Goal: Navigation & Orientation: Locate item on page

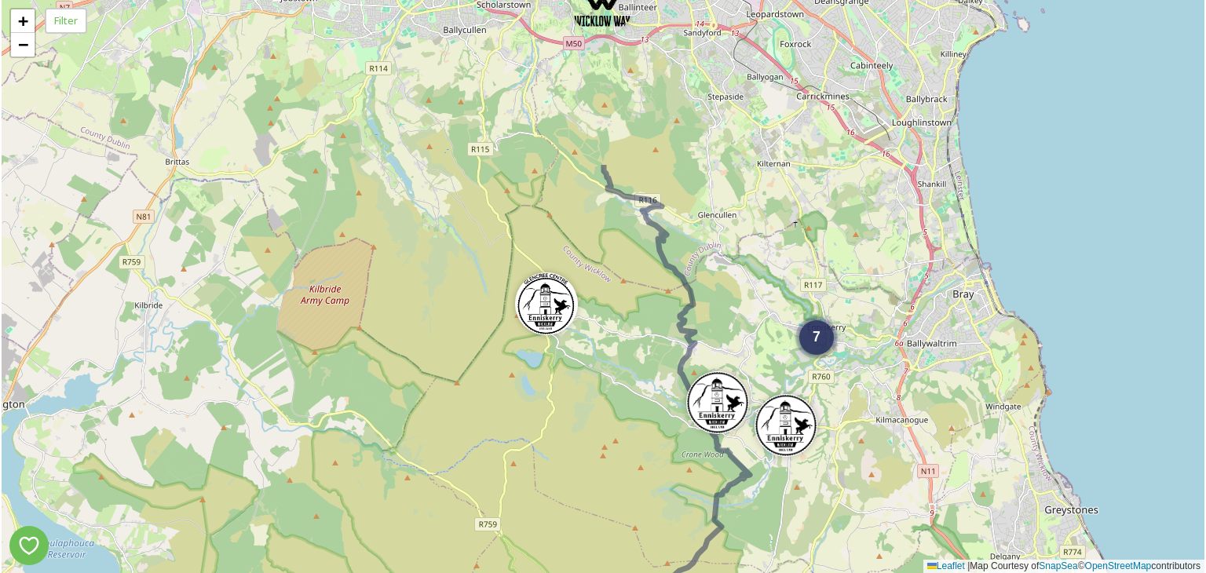
drag, startPoint x: 693, startPoint y: 273, endPoint x: 682, endPoint y: 455, distance: 183.3
click at [682, 455] on div "7 4 5 + − Leaflet | Map Courtesy of SnapSea © OpenStreetMap contributors" at bounding box center [603, 286] width 1203 height 573
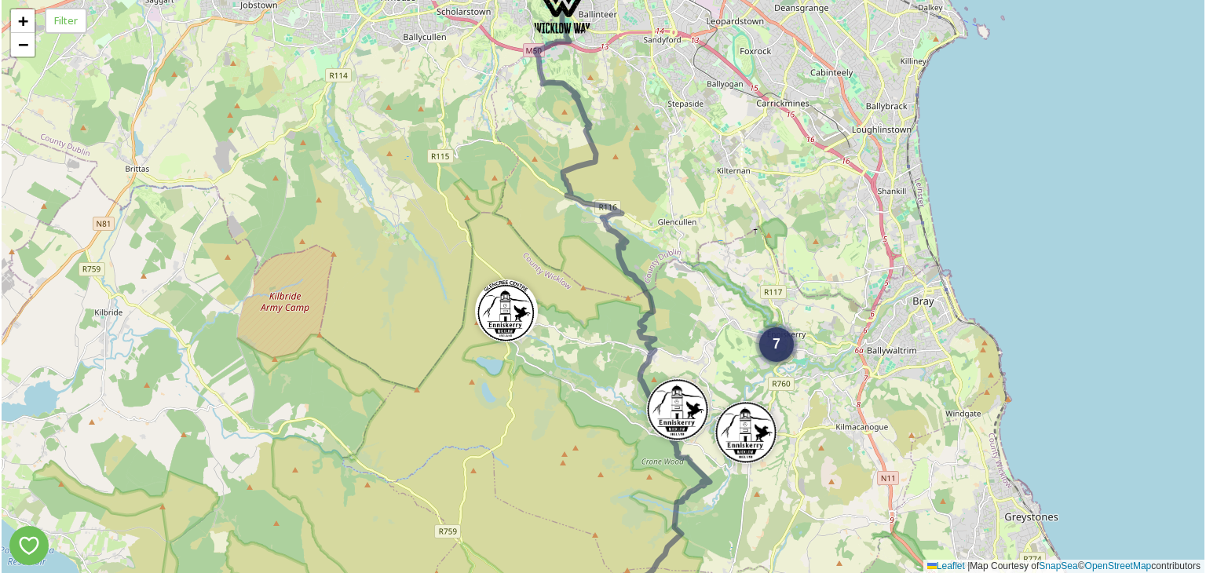
drag, startPoint x: 703, startPoint y: 122, endPoint x: 663, endPoint y: 129, distance: 40.7
click at [663, 129] on div "7 5 + − Leaflet | Map Courtesy of SnapSea © OpenStreetMap contributors" at bounding box center [603, 286] width 1203 height 573
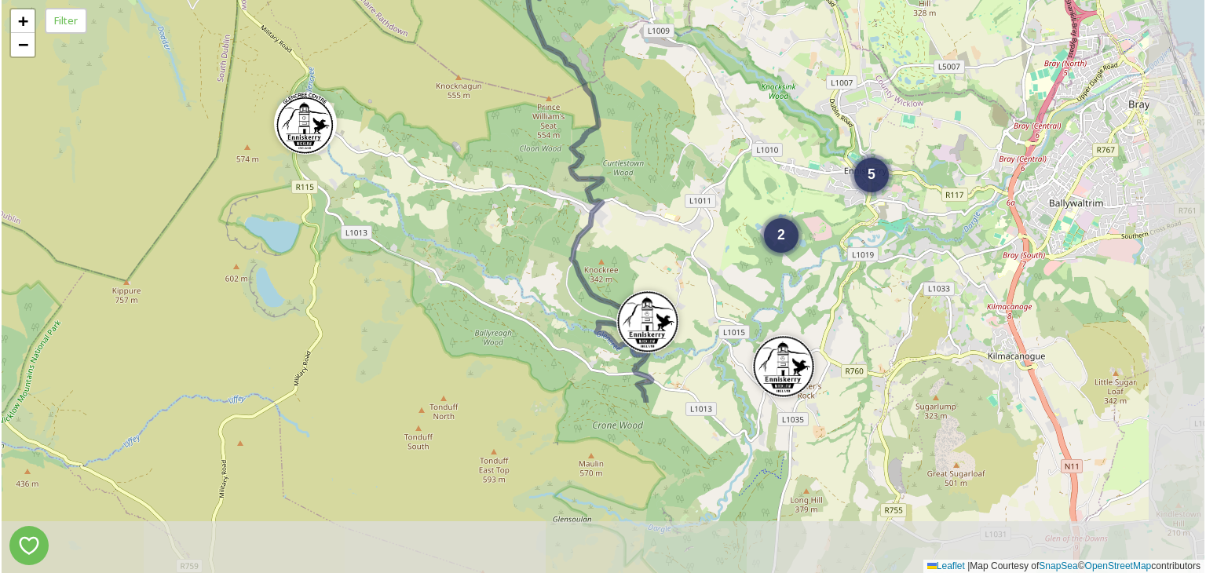
drag, startPoint x: 671, startPoint y: 436, endPoint x: 515, endPoint y: 208, distance: 276.2
click at [515, 208] on div "2 5 + − Leaflet | Map Courtesy of SnapSea © OpenStreetMap contributors" at bounding box center [603, 286] width 1203 height 573
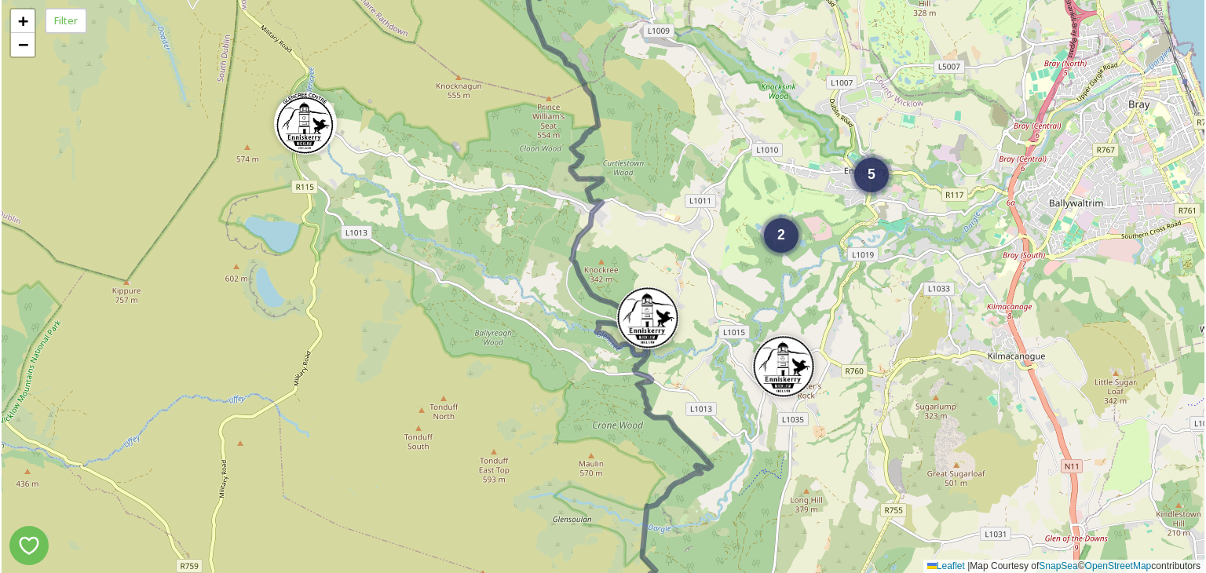
click at [625, 327] on img at bounding box center [647, 318] width 63 height 63
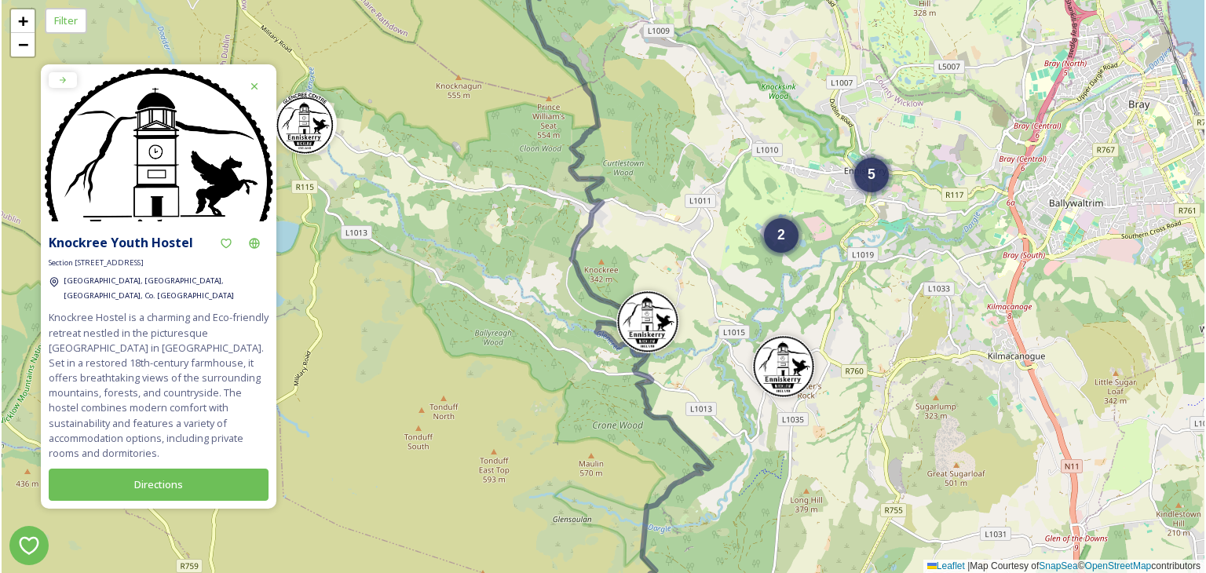
click at [537, 404] on div "2 5 + − Leaflet | Map Courtesy of SnapSea © OpenStreetMap contributors" at bounding box center [603, 286] width 1203 height 573
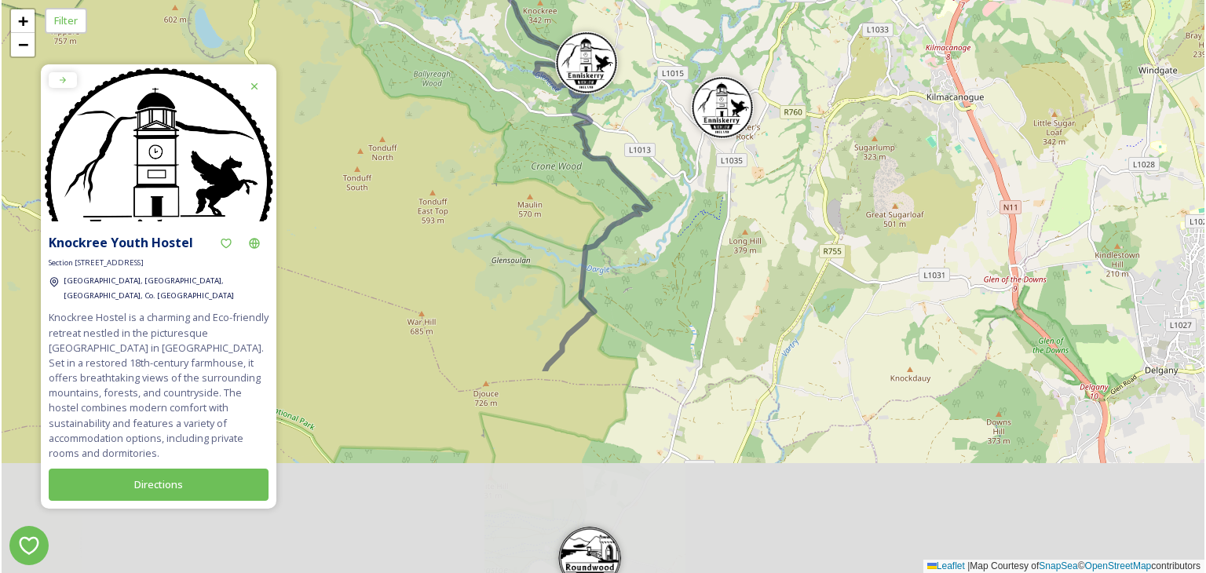
drag, startPoint x: 557, startPoint y: 491, endPoint x: 496, endPoint y: 232, distance: 266.3
click at [496, 232] on div "2 5 + − Leaflet | Map Courtesy of SnapSea © OpenStreetMap contributors" at bounding box center [603, 286] width 1203 height 573
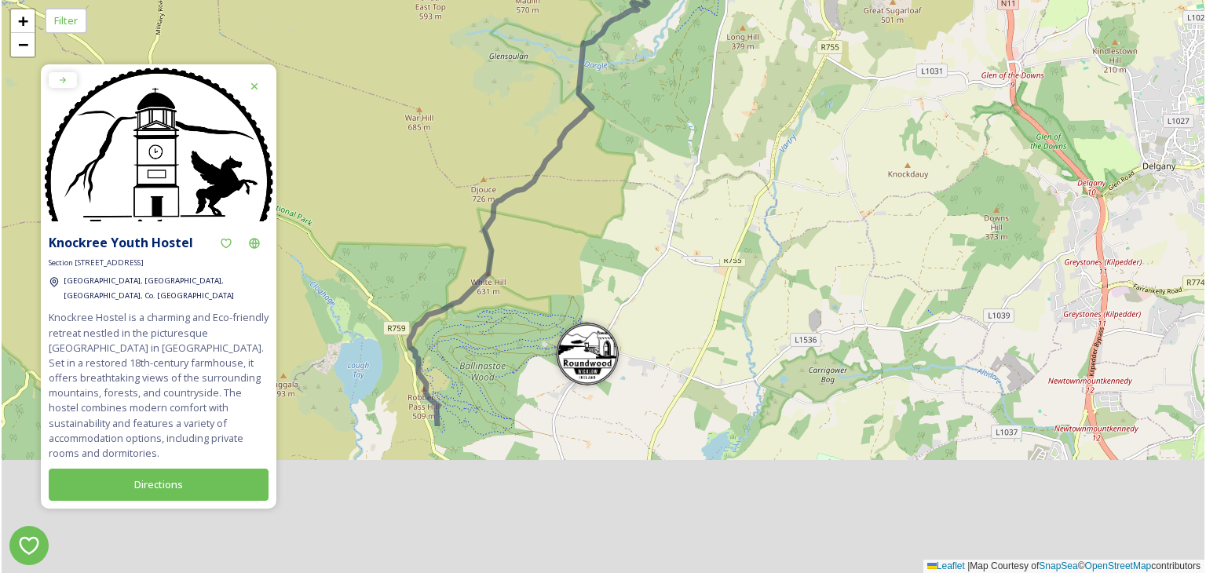
drag, startPoint x: 521, startPoint y: 410, endPoint x: 518, endPoint y: 199, distance: 211.3
click at [518, 199] on div "2 5 + − Leaflet | Map Courtesy of SnapSea © OpenStreetMap contributors" at bounding box center [603, 286] width 1203 height 573
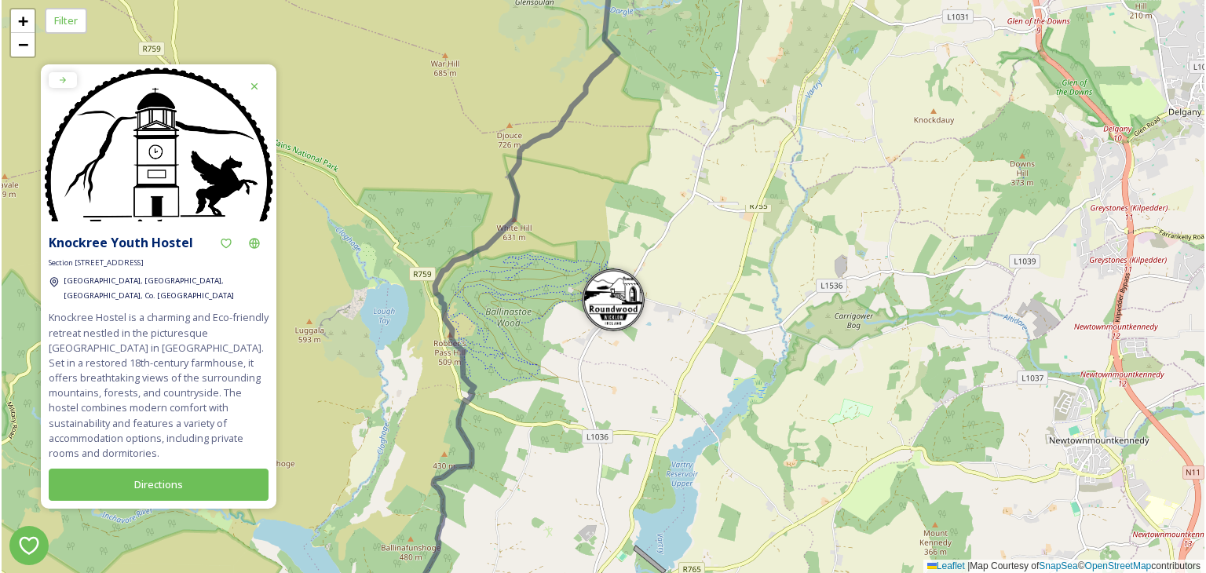
drag, startPoint x: 452, startPoint y: 441, endPoint x: 506, endPoint y: 358, distance: 98.7
click at [477, 393] on div "2 5 3 + − Leaflet | Map Courtesy of SnapSea © OpenStreetMap contributors" at bounding box center [603, 286] width 1203 height 573
click at [617, 309] on img at bounding box center [614, 296] width 63 height 63
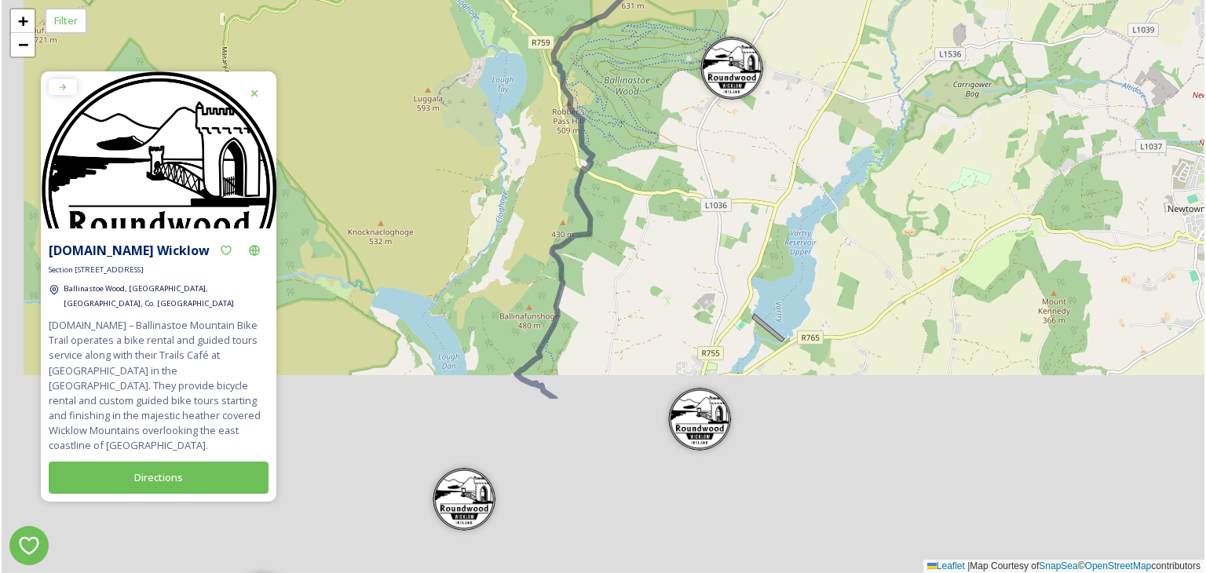
drag, startPoint x: 385, startPoint y: 509, endPoint x: 507, endPoint y: 240, distance: 295.2
click at [507, 240] on div "3 2 5 + − Leaflet | Map Courtesy of SnapSea © OpenStreetMap contributors" at bounding box center [603, 286] width 1203 height 573
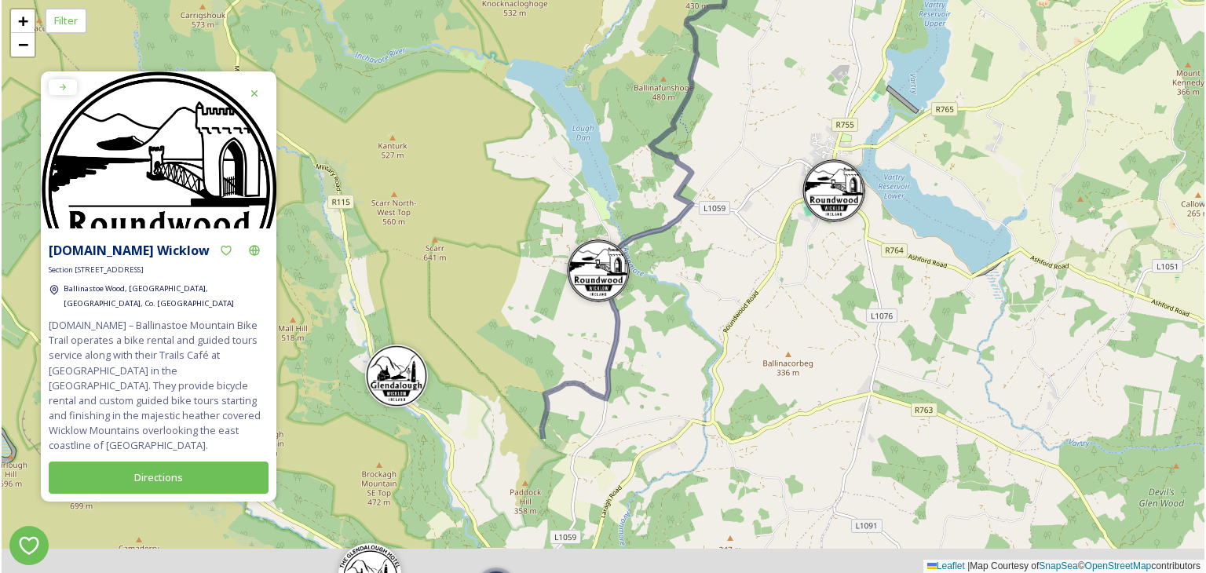
drag, startPoint x: 575, startPoint y: 416, endPoint x: 647, endPoint y: 299, distance: 137.5
click at [647, 299] on div "3 2 + − Leaflet | Map Courtesy of SnapSea © OpenStreetMap contributors" at bounding box center [603, 286] width 1203 height 573
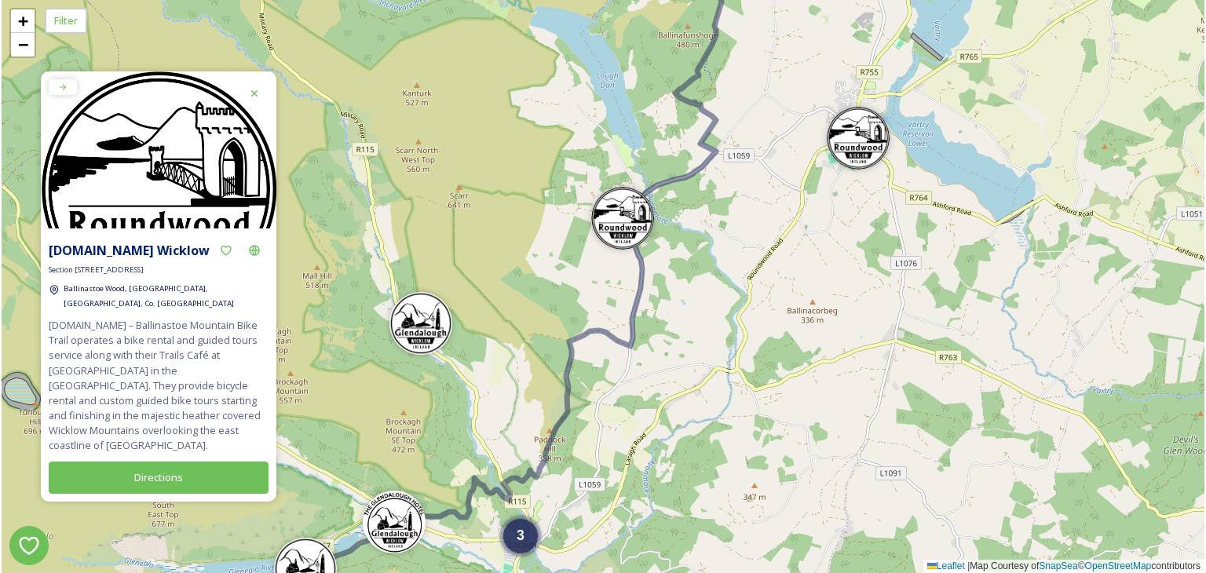
drag, startPoint x: 487, startPoint y: 402, endPoint x: 512, endPoint y: 346, distance: 61.2
click at [512, 346] on div "3 4 + − Leaflet | Map Courtesy of SnapSea © OpenStreetMap contributors" at bounding box center [603, 286] width 1203 height 573
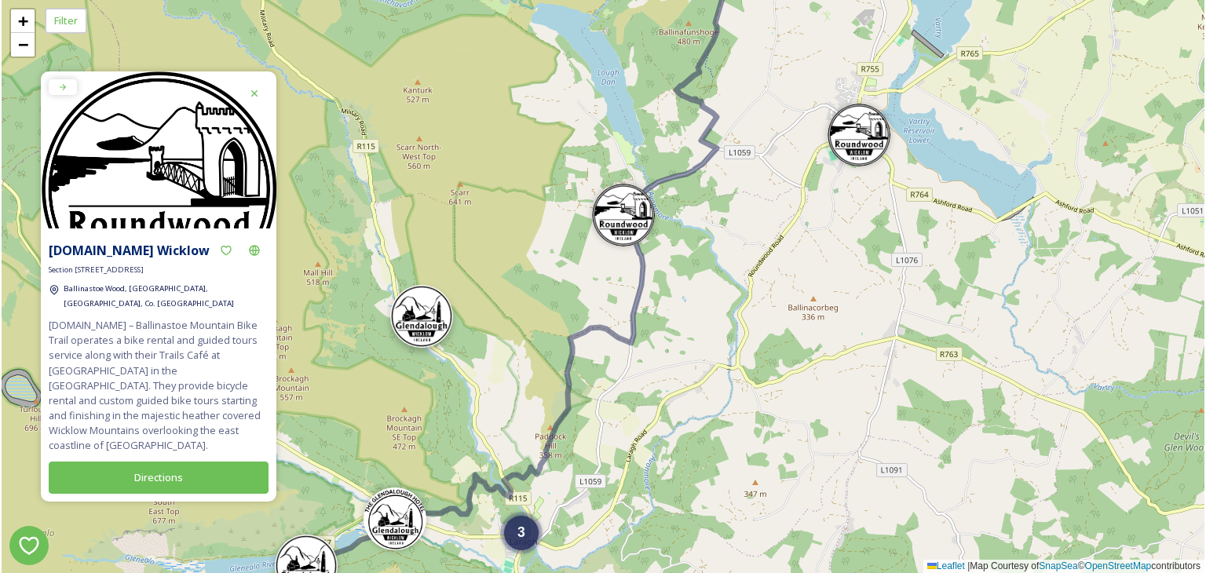
click at [405, 322] on img at bounding box center [421, 316] width 63 height 63
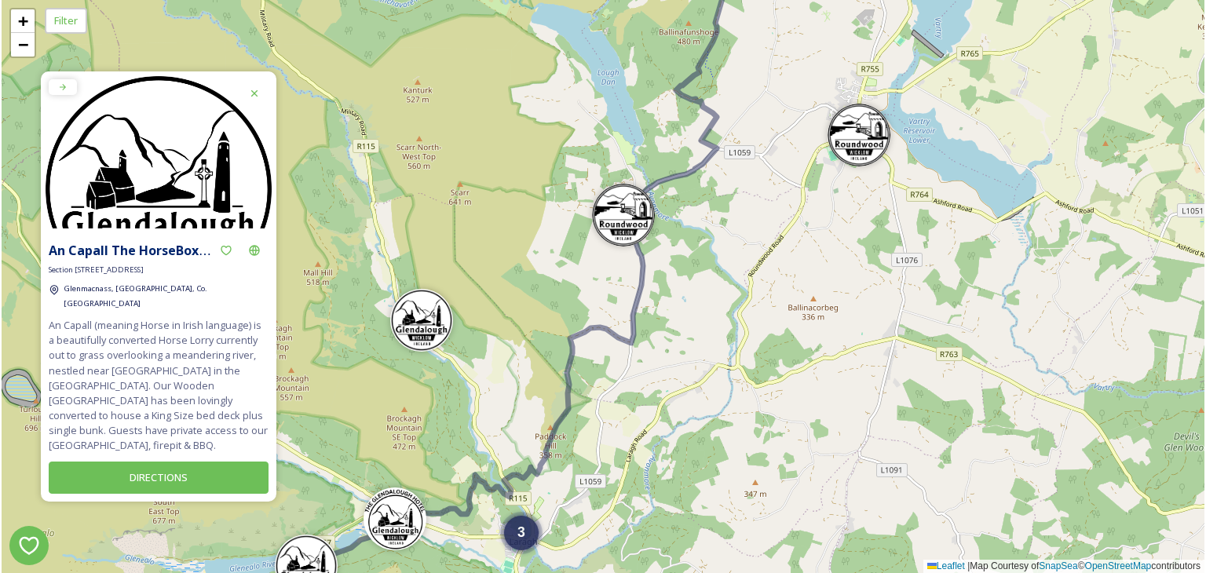
drag, startPoint x: 605, startPoint y: 477, endPoint x: 635, endPoint y: 389, distance: 92.6
click at [635, 389] on div "3 4 + − Leaflet | Map Courtesy of SnapSea © OpenStreetMap contributors" at bounding box center [603, 286] width 1203 height 573
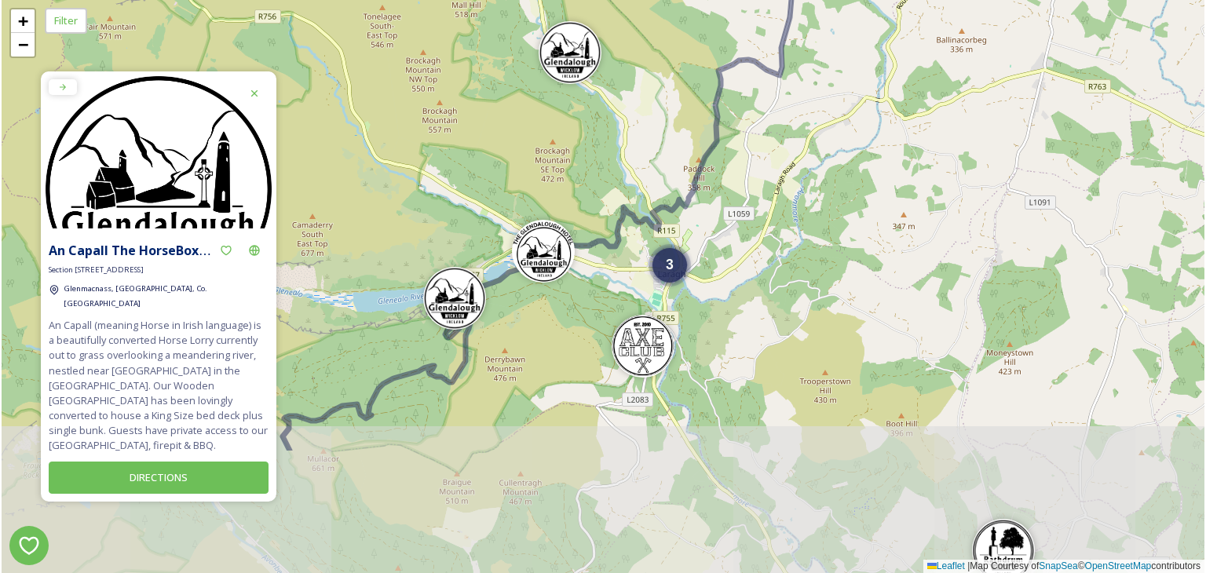
drag, startPoint x: 463, startPoint y: 450, endPoint x: 557, endPoint y: 303, distance: 174.5
click at [557, 303] on div "3 4 + − Leaflet | Map Courtesy of SnapSea © OpenStreetMap contributors" at bounding box center [603, 286] width 1203 height 573
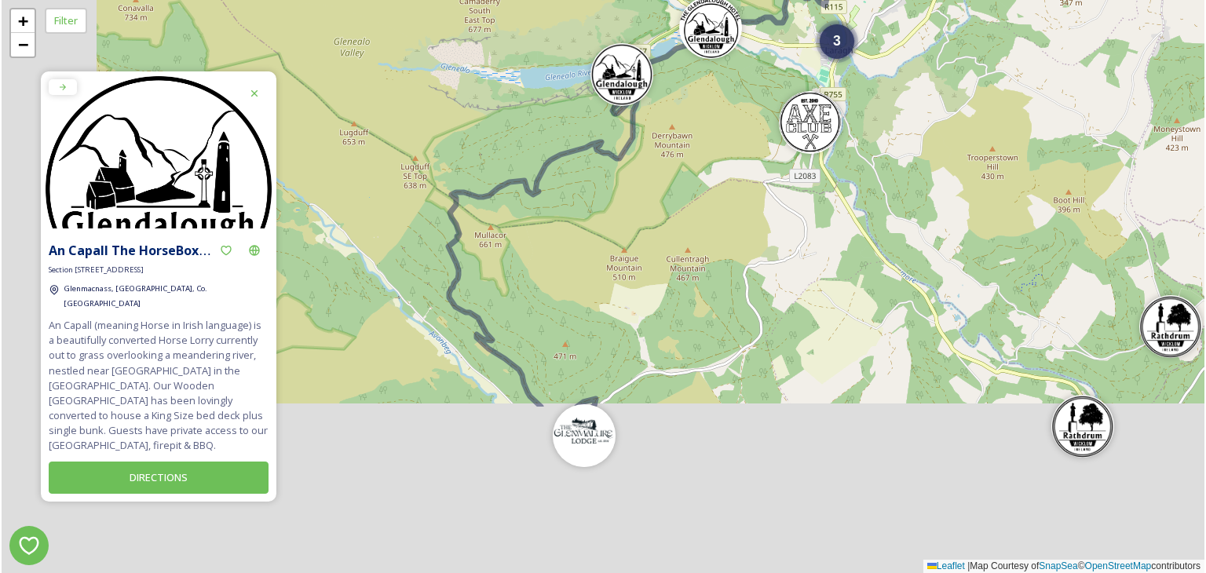
drag, startPoint x: 405, startPoint y: 467, endPoint x: 587, endPoint y: 209, distance: 316.1
click at [587, 209] on div "3 4 + − Leaflet | Map Courtesy of SnapSea © OpenStreetMap contributors" at bounding box center [603, 286] width 1203 height 573
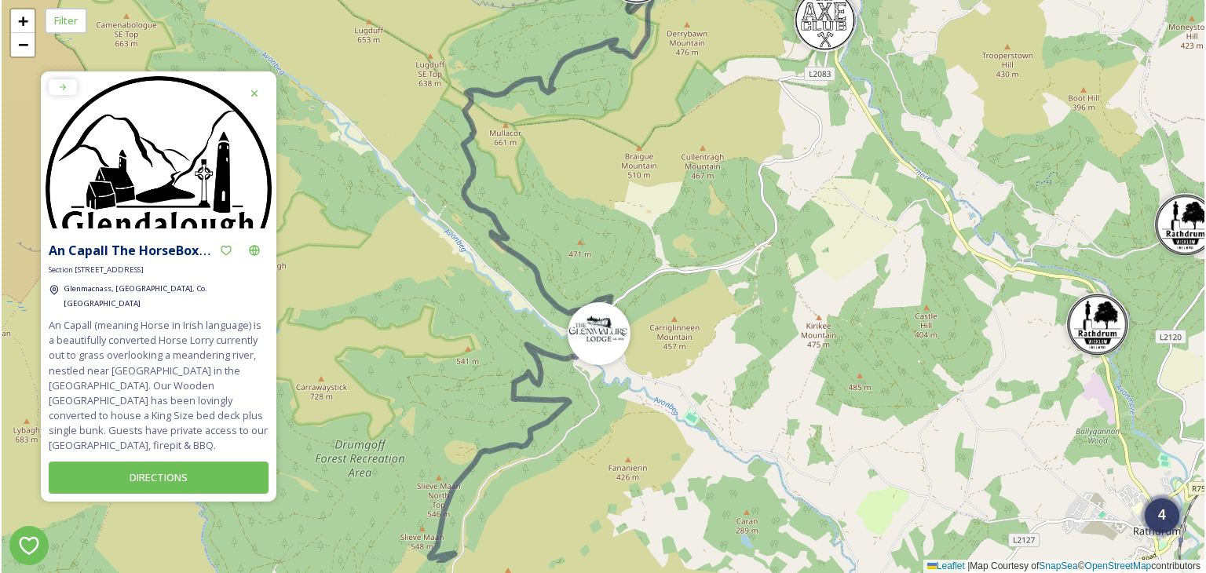
drag, startPoint x: 693, startPoint y: 459, endPoint x: 693, endPoint y: 370, distance: 88.7
click at [693, 370] on div "3 4 2 + − Leaflet | Map Courtesy of SnapSea © OpenStreetMap contributors" at bounding box center [603, 286] width 1203 height 573
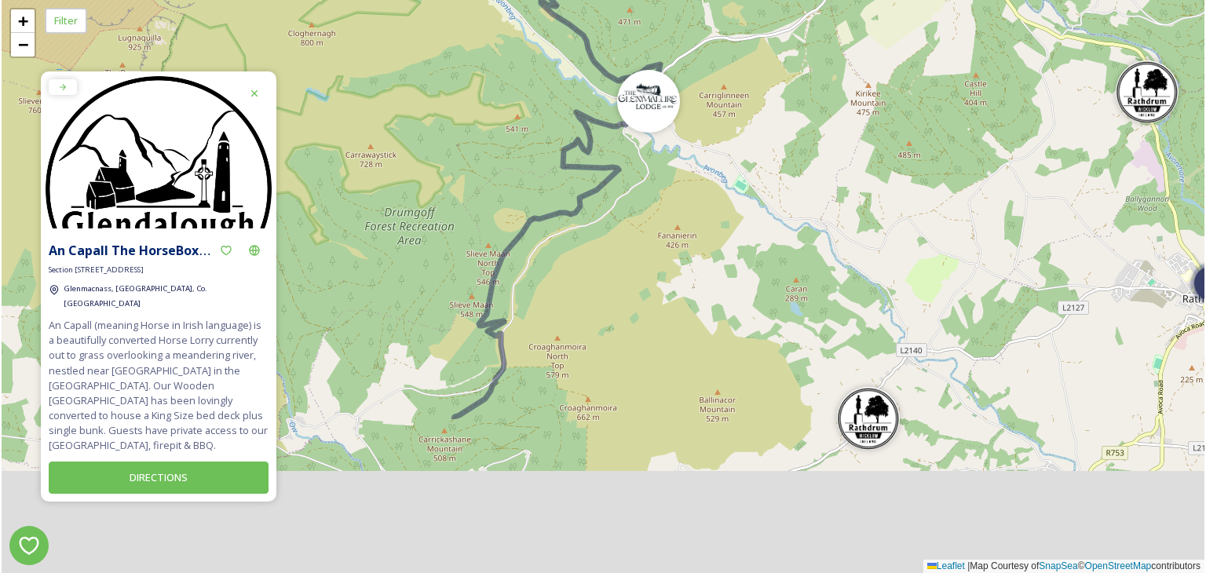
drag, startPoint x: 645, startPoint y: 297, endPoint x: 639, endPoint y: 196, distance: 101.5
click at [639, 196] on div "3 4 2 + − Leaflet | Map Courtesy of SnapSea © OpenStreetMap contributors" at bounding box center [603, 286] width 1203 height 573
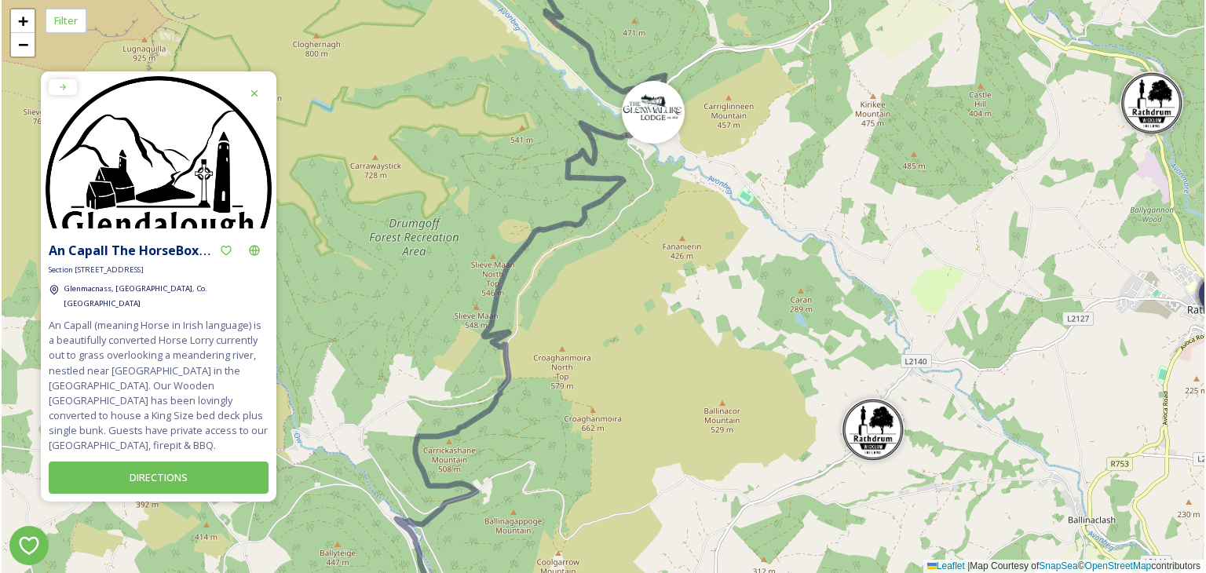
drag, startPoint x: 792, startPoint y: 120, endPoint x: 821, endPoint y: 123, distance: 29.2
click at [821, 123] on div "3 4 2 + − Leaflet | Map Courtesy of SnapSea © OpenStreetMap contributors" at bounding box center [603, 286] width 1203 height 573
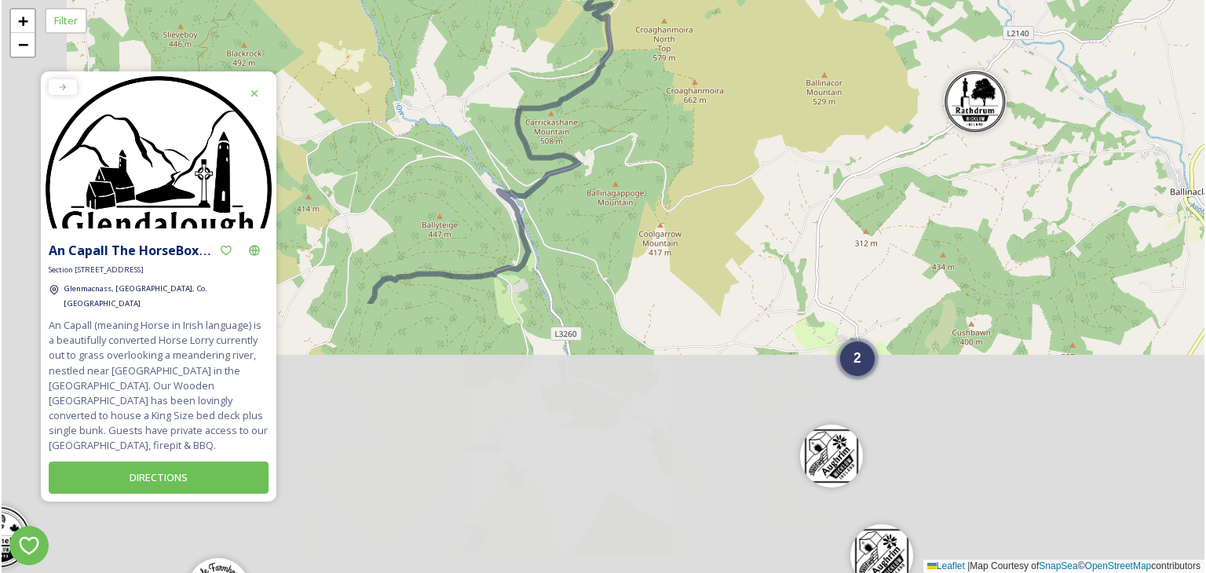
drag, startPoint x: 566, startPoint y: 541, endPoint x: 664, endPoint y: 235, distance: 321.4
click at [664, 235] on div "3 4 2 + − Leaflet | Map Courtesy of SnapSea © OpenStreetMap contributors" at bounding box center [603, 286] width 1203 height 573
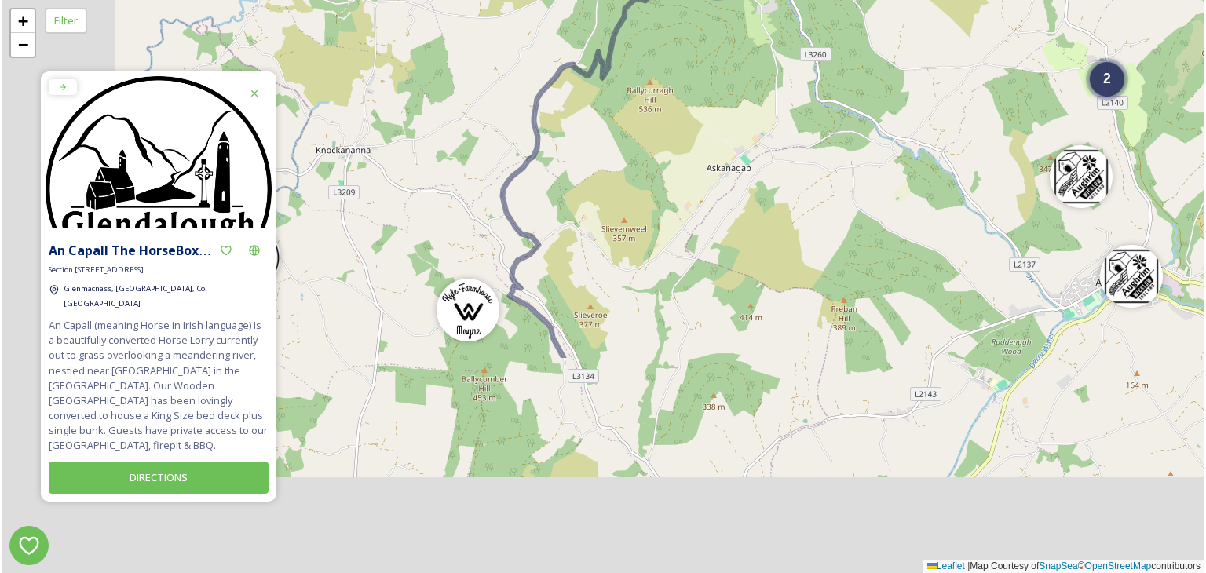
drag, startPoint x: 536, startPoint y: 338, endPoint x: 733, endPoint y: 144, distance: 276.5
click at [733, 144] on div "4 2 3 + − Leaflet | Map Courtesy of SnapSea © OpenStreetMap contributors" at bounding box center [603, 286] width 1203 height 573
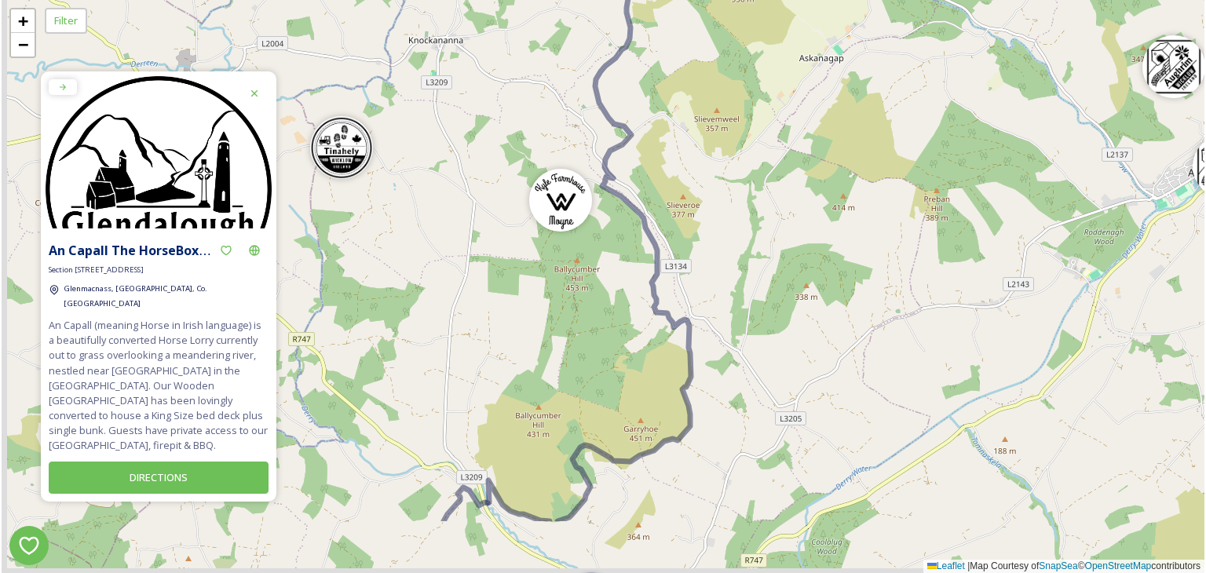
drag, startPoint x: 569, startPoint y: 309, endPoint x: 685, endPoint y: 130, distance: 213.7
click at [685, 130] on div "4 2 3 4 + − Leaflet | Map Courtesy of SnapSea © OpenStreetMap contributors" at bounding box center [603, 286] width 1203 height 573
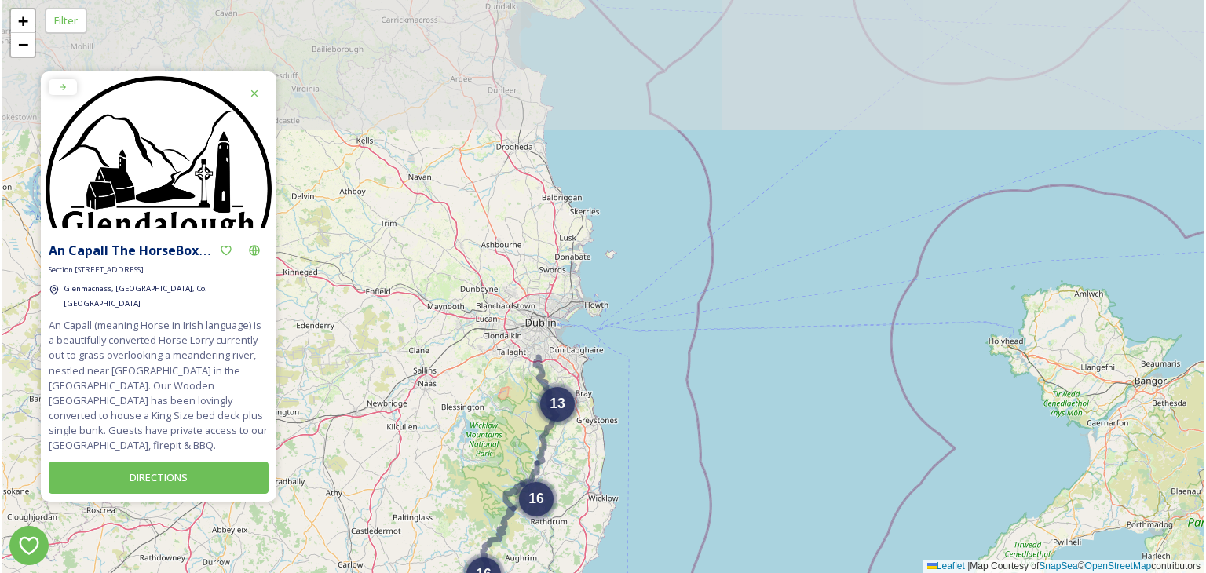
drag, startPoint x: 824, startPoint y: 114, endPoint x: 750, endPoint y: 313, distance: 212.0
click at [750, 313] on div "13 16 16 + − Leaflet | Map Courtesy of SnapSea © OpenStreetMap contributors" at bounding box center [603, 286] width 1203 height 573
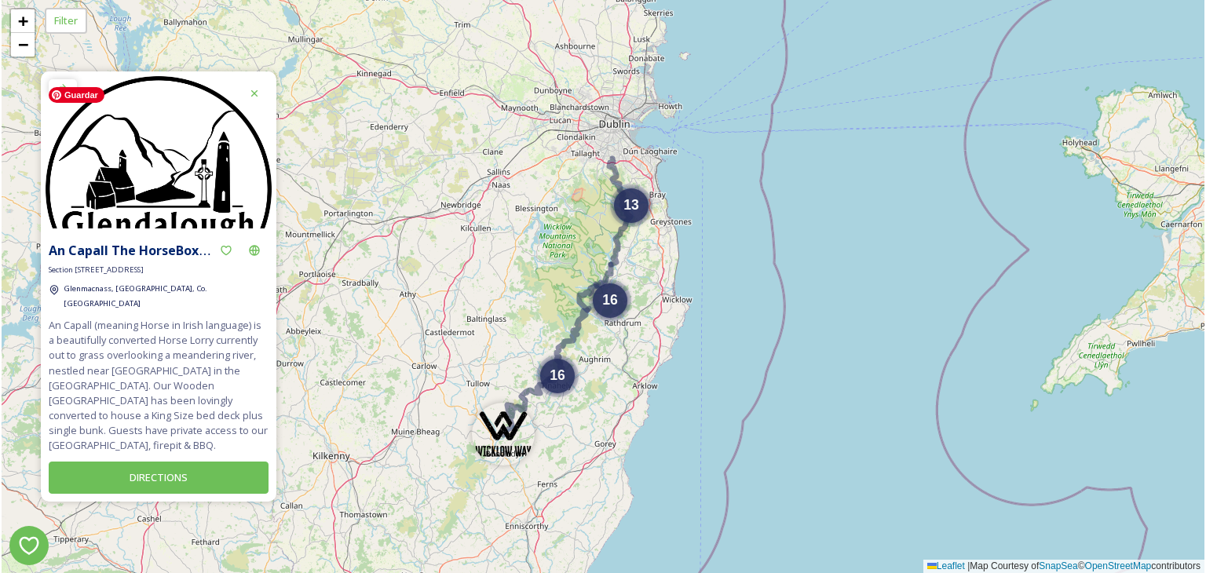
click at [258, 100] on icon at bounding box center [254, 93] width 13 height 13
